Goal: Book appointment/travel/reservation

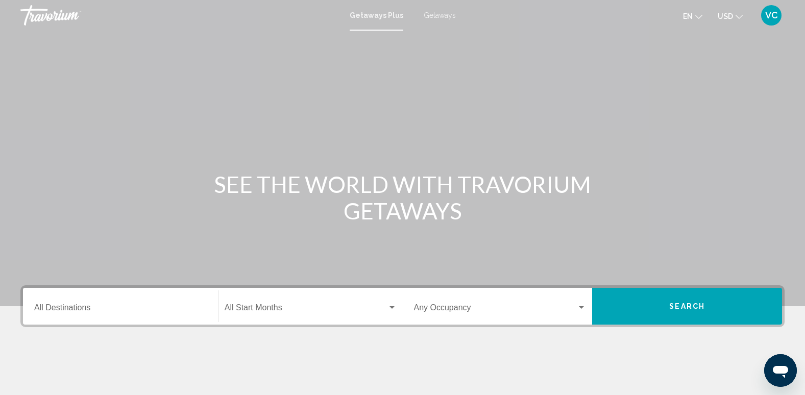
click at [442, 15] on span "Getaways" at bounding box center [440, 15] width 32 height 8
click at [71, 312] on input "Destination All Destinations" at bounding box center [120, 309] width 173 height 9
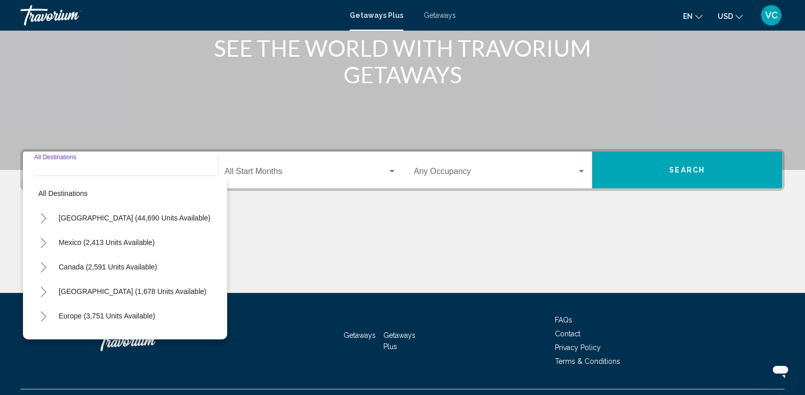
scroll to position [159, 0]
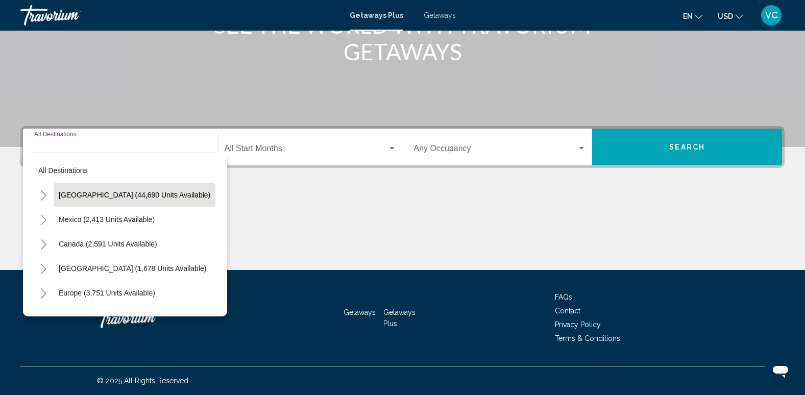
click at [113, 191] on span "United States (44,690 units available)" at bounding box center [135, 195] width 152 height 8
type input "**********"
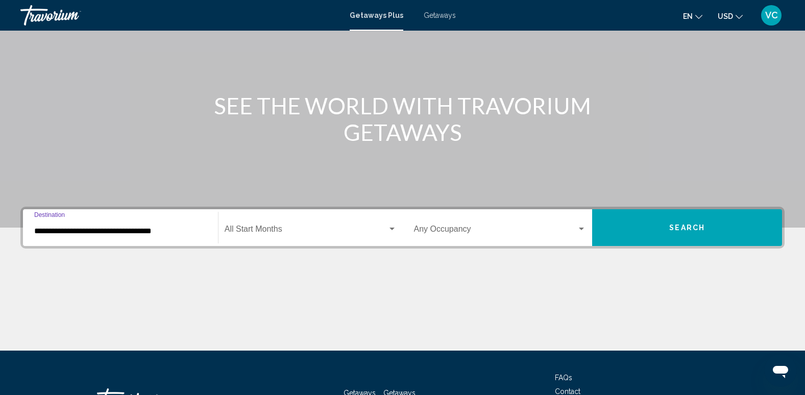
scroll to position [78, 0]
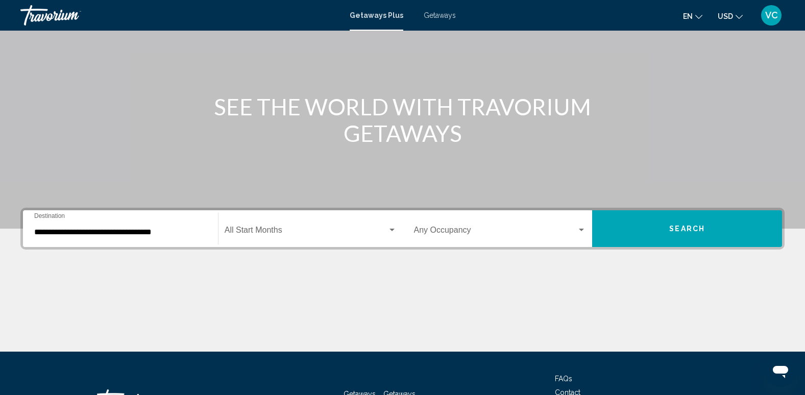
drag, startPoint x: 809, startPoint y: 3, endPoint x: 576, endPoint y: 45, distance: 237.1
click at [576, 45] on div "Main content" at bounding box center [402, 75] width 805 height 306
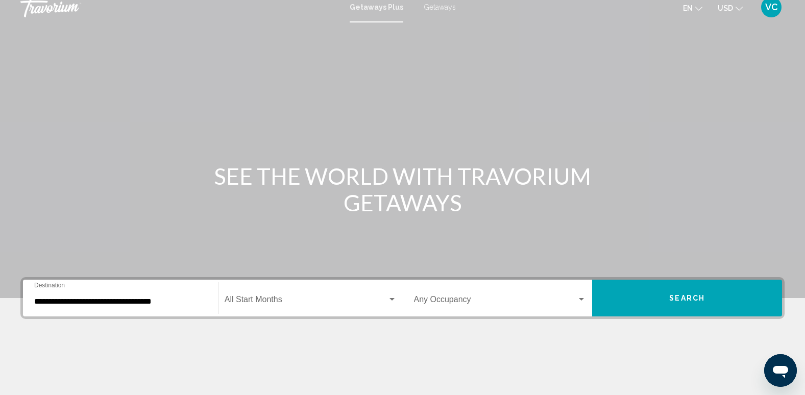
scroll to position [0, 0]
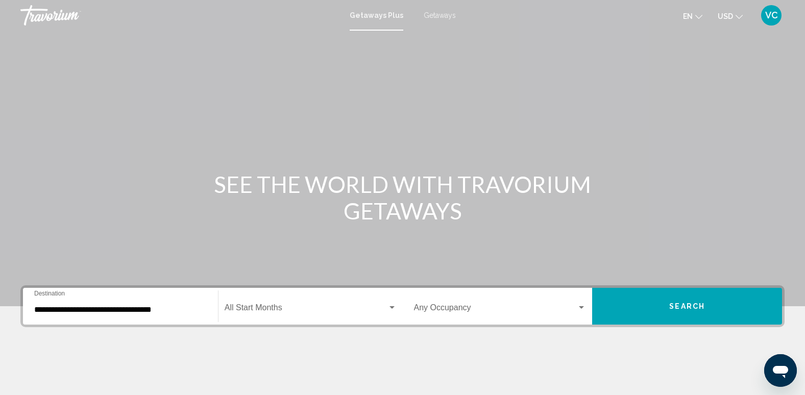
click at [730, 15] on span "USD" at bounding box center [725, 16] width 15 height 8
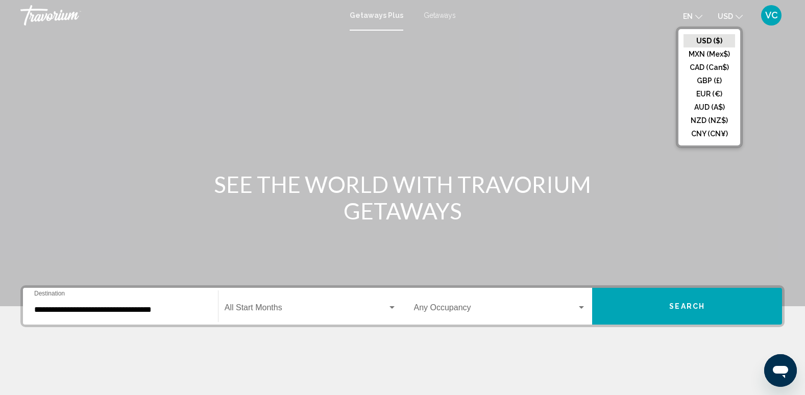
click at [730, 15] on span "USD" at bounding box center [725, 16] width 15 height 8
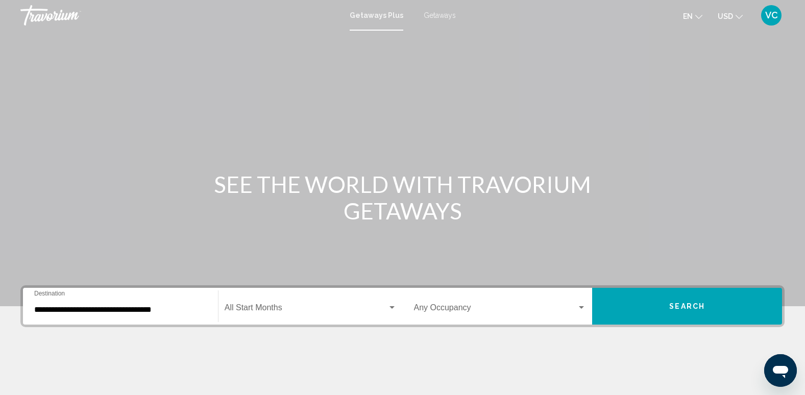
click at [696, 16] on icon "Change language" at bounding box center [698, 16] width 7 height 7
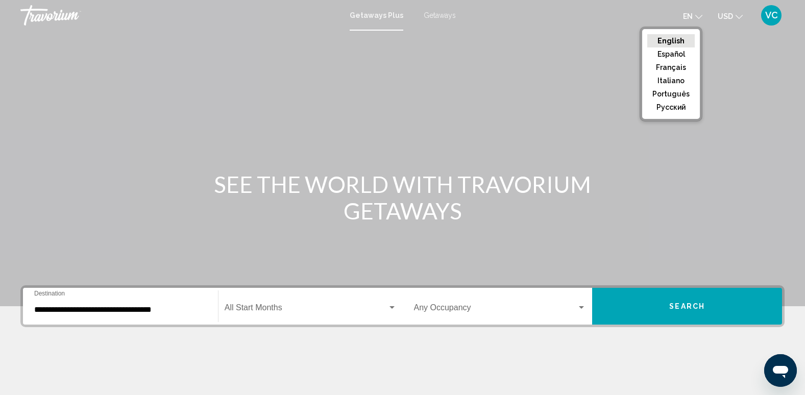
click at [696, 16] on icon "Change language" at bounding box center [698, 16] width 7 height 7
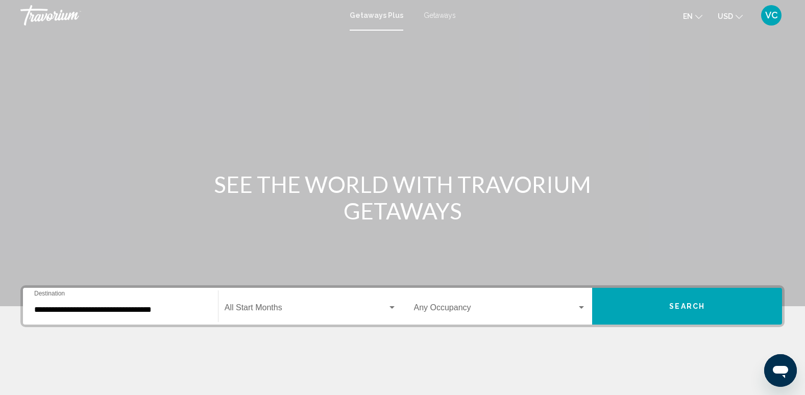
click at [445, 14] on span "Getaways" at bounding box center [440, 15] width 32 height 8
click at [386, 15] on span "Getaways Plus" at bounding box center [374, 15] width 48 height 8
